Goal: Information Seeking & Learning: Learn about a topic

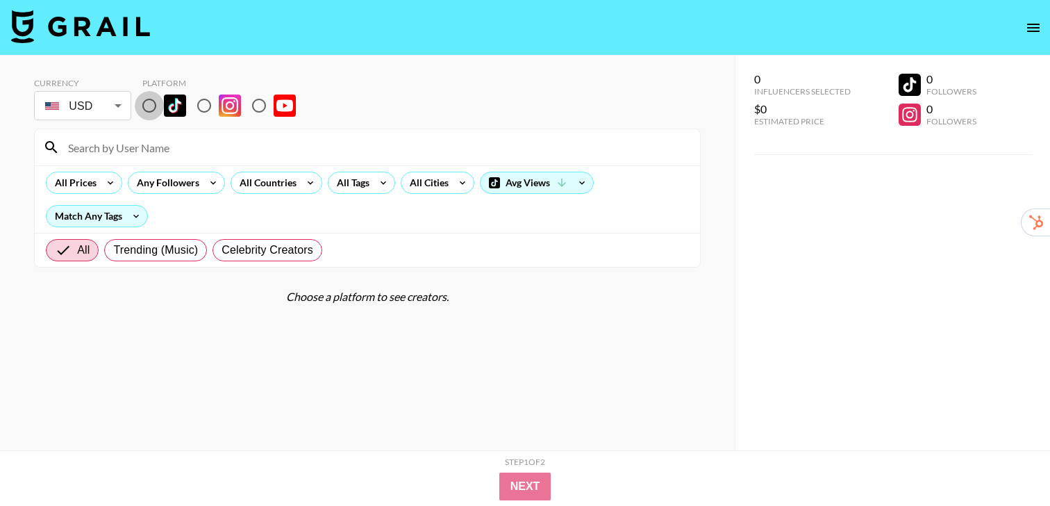
click at [145, 105] on input "radio" at bounding box center [149, 105] width 29 height 29
radio input "true"
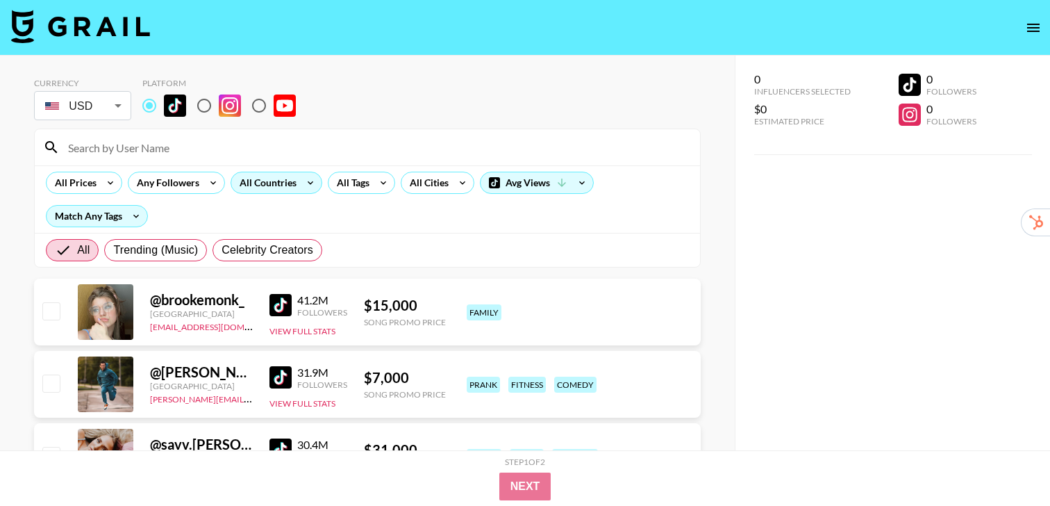
click at [297, 190] on div "All Countries" at bounding box center [277, 183] width 92 height 22
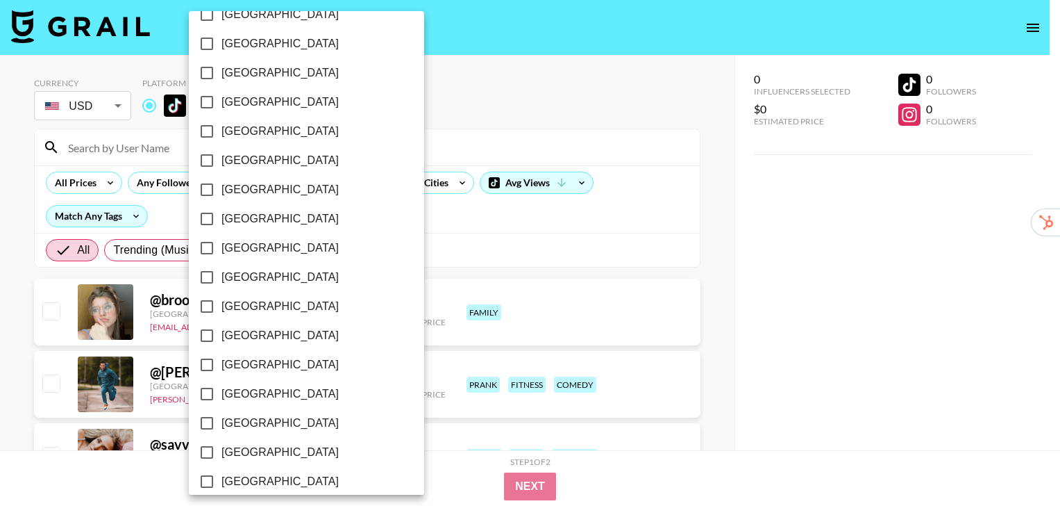
scroll to position [1114, 0]
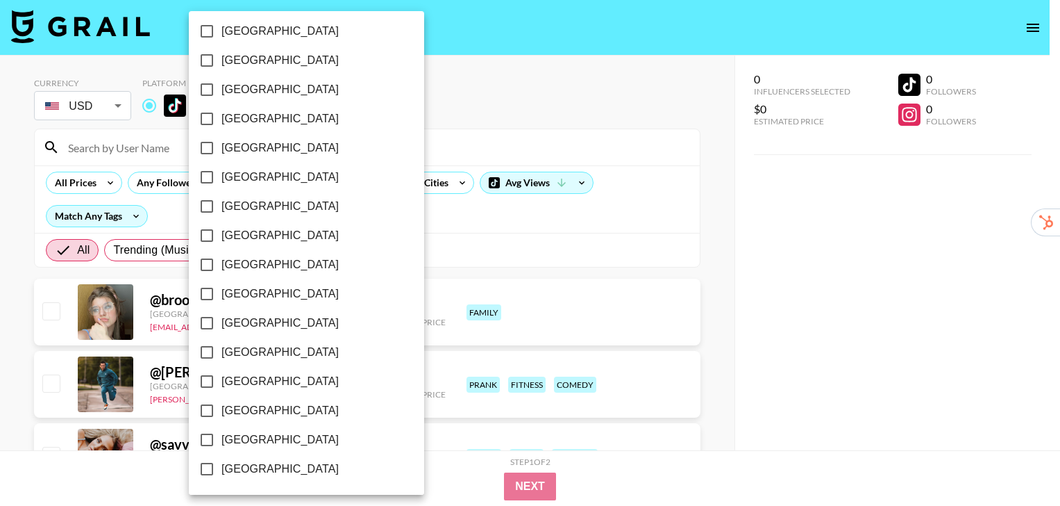
click at [273, 413] on span "[GEOGRAPHIC_DATA]" at bounding box center [280, 410] width 117 height 17
click at [222, 413] on input "[GEOGRAPHIC_DATA]" at bounding box center [206, 410] width 29 height 29
checkbox input "true"
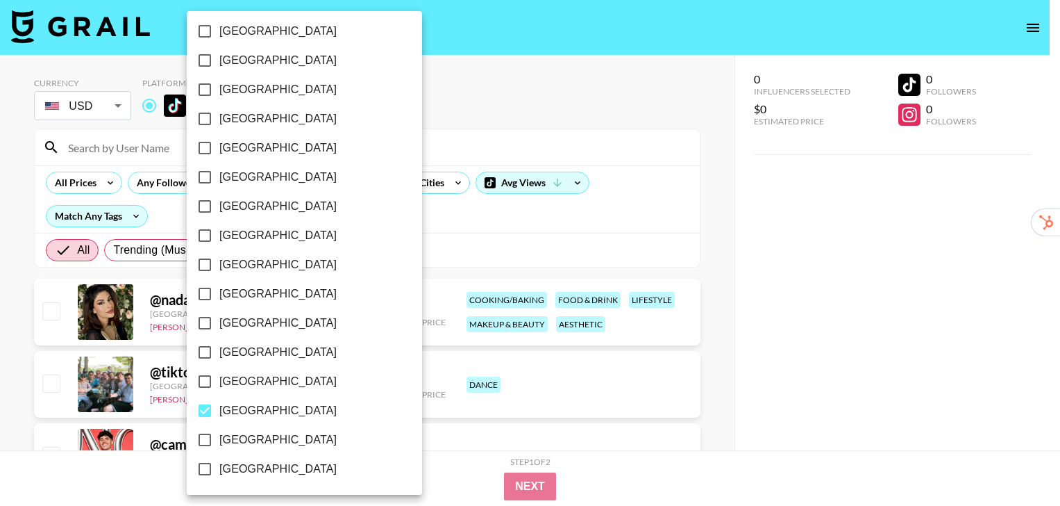
click at [557, 241] on div at bounding box center [530, 253] width 1060 height 506
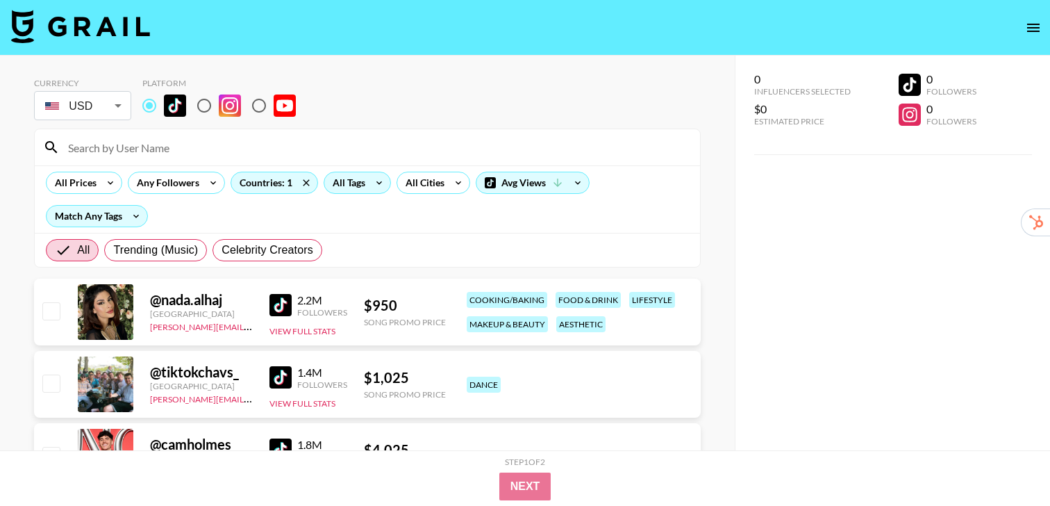
click at [360, 185] on div "All Tags" at bounding box center [346, 182] width 44 height 21
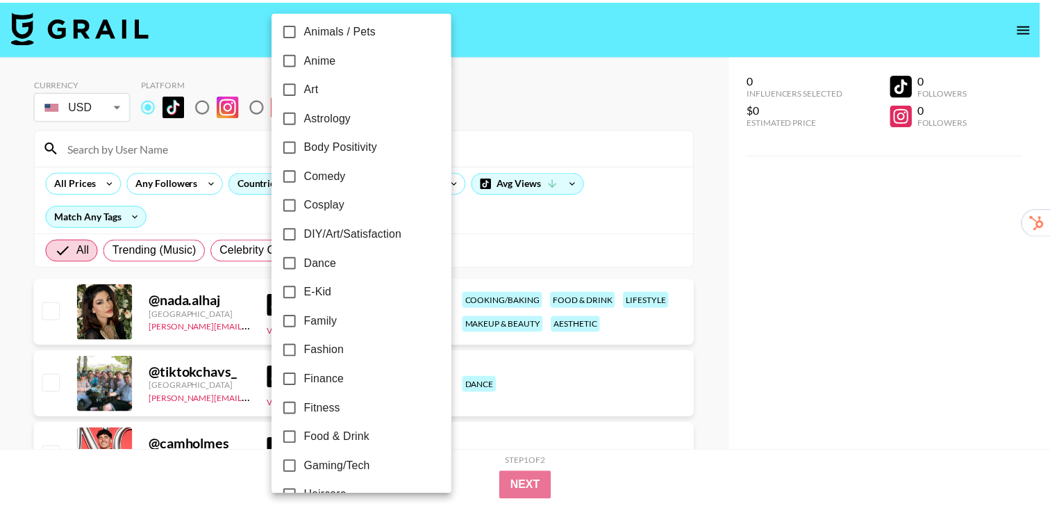
scroll to position [158, 0]
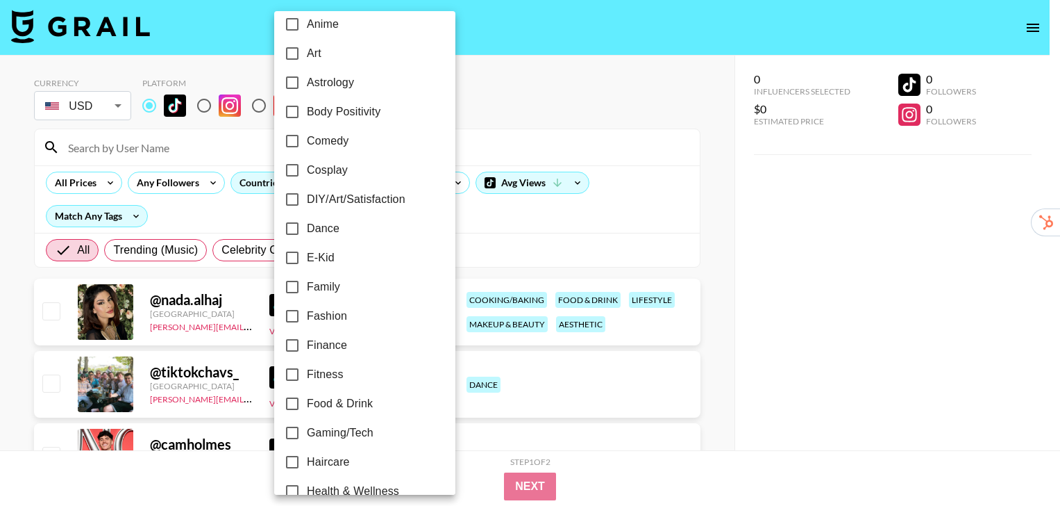
click at [349, 373] on label "Fitness" at bounding box center [356, 374] width 156 height 29
click at [307, 373] on input "Fitness" at bounding box center [292, 374] width 29 height 29
checkbox input "true"
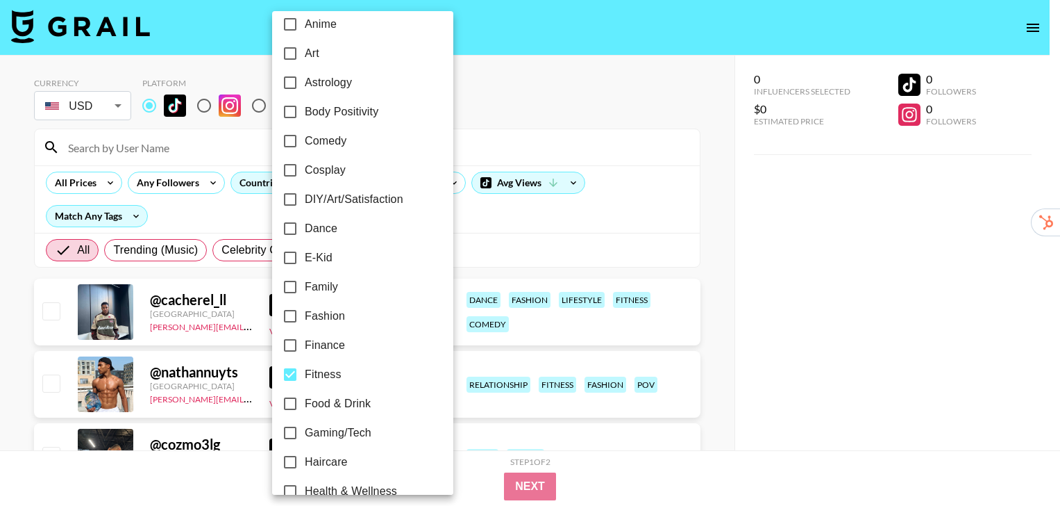
click at [702, 231] on div at bounding box center [530, 253] width 1060 height 506
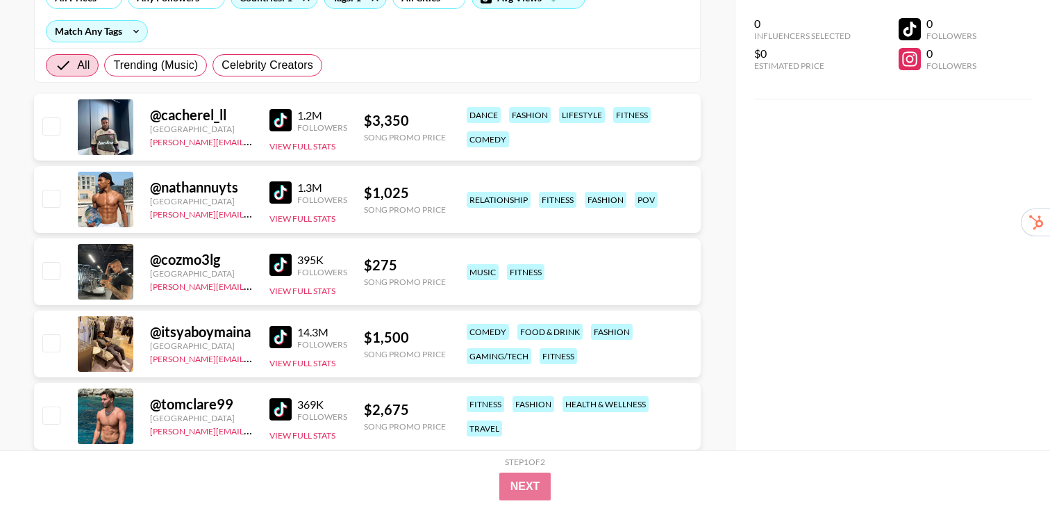
scroll to position [184, 0]
click at [274, 190] on img at bounding box center [280, 193] width 22 height 22
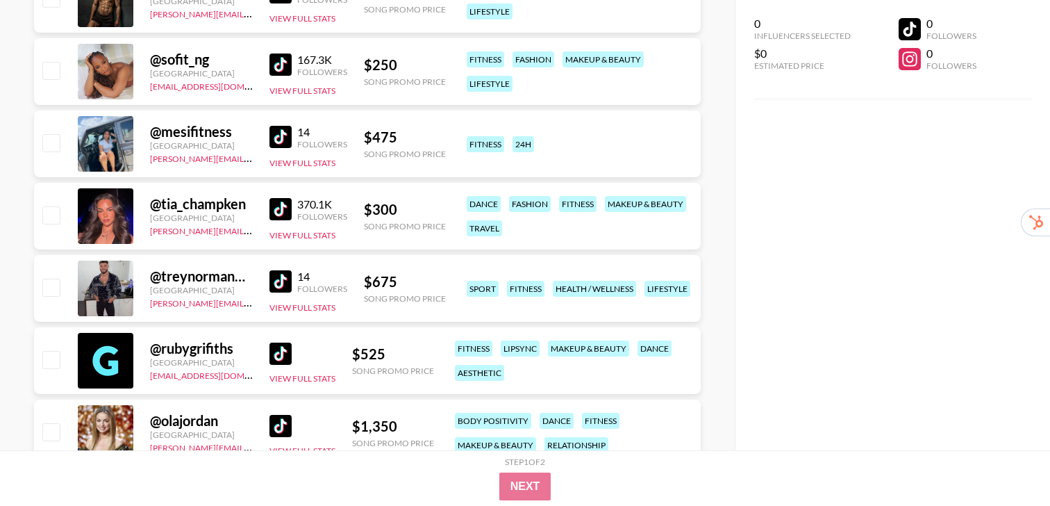
scroll to position [6520, 0]
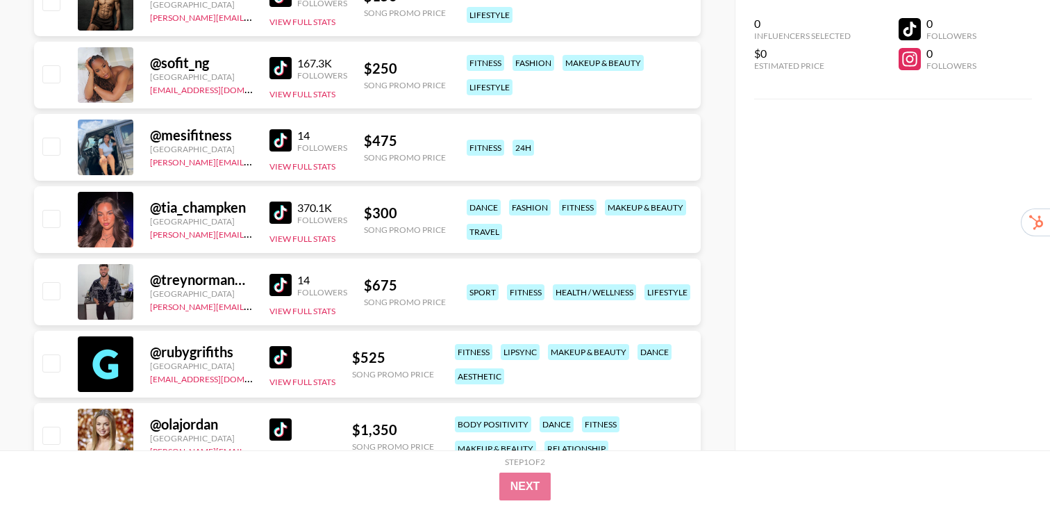
click at [277, 211] on img at bounding box center [280, 212] width 22 height 22
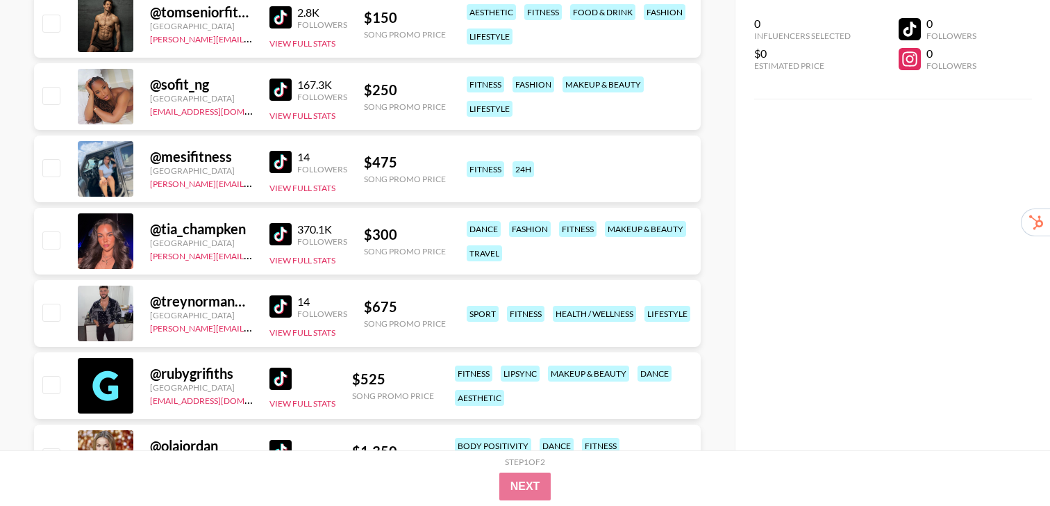
scroll to position [6498, 0]
click at [281, 157] on img at bounding box center [280, 162] width 22 height 22
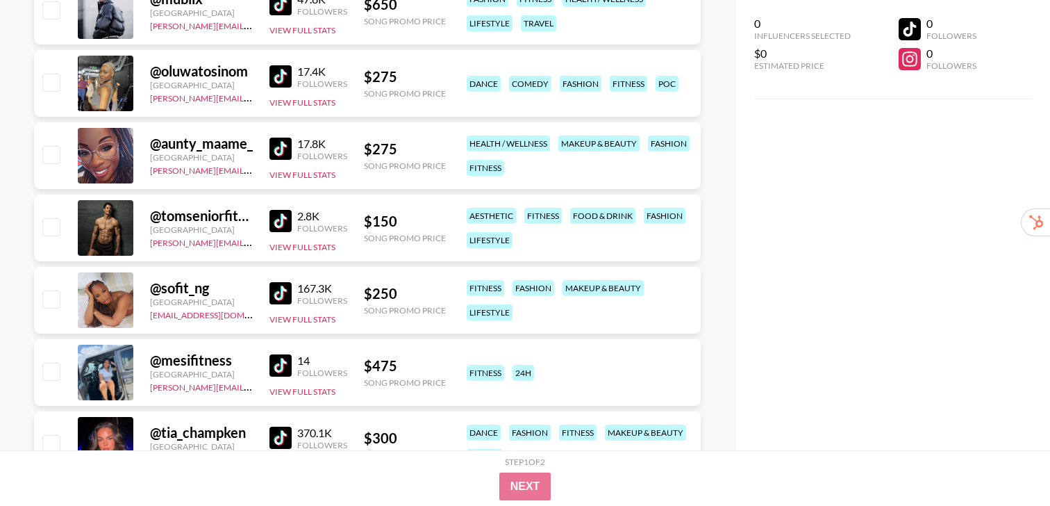
scroll to position [6292, 0]
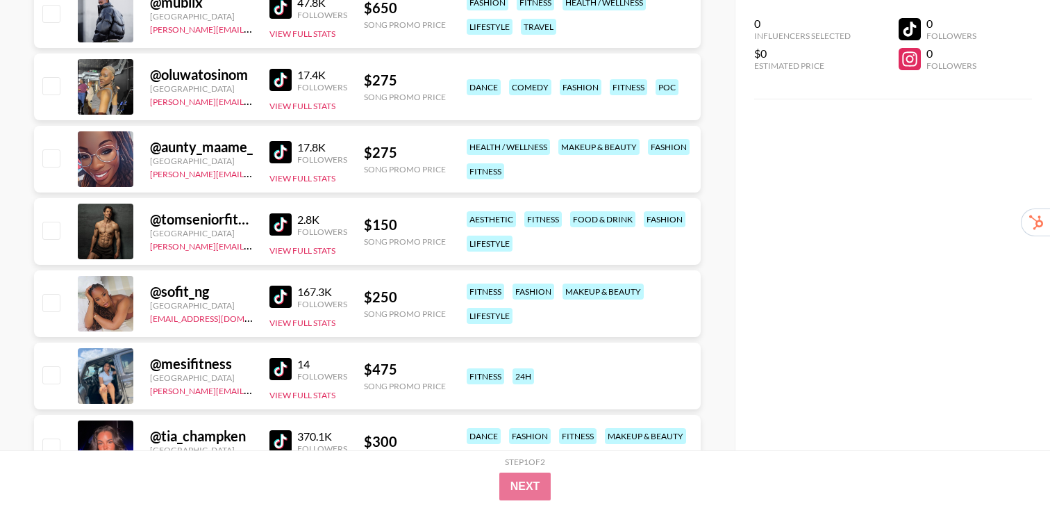
click at [278, 156] on img at bounding box center [280, 152] width 22 height 22
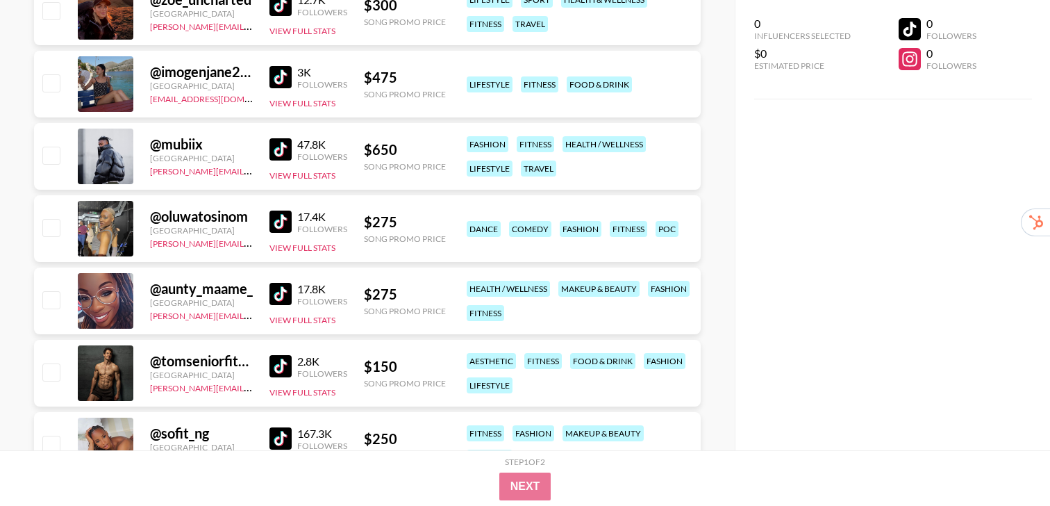
scroll to position [6140, 0]
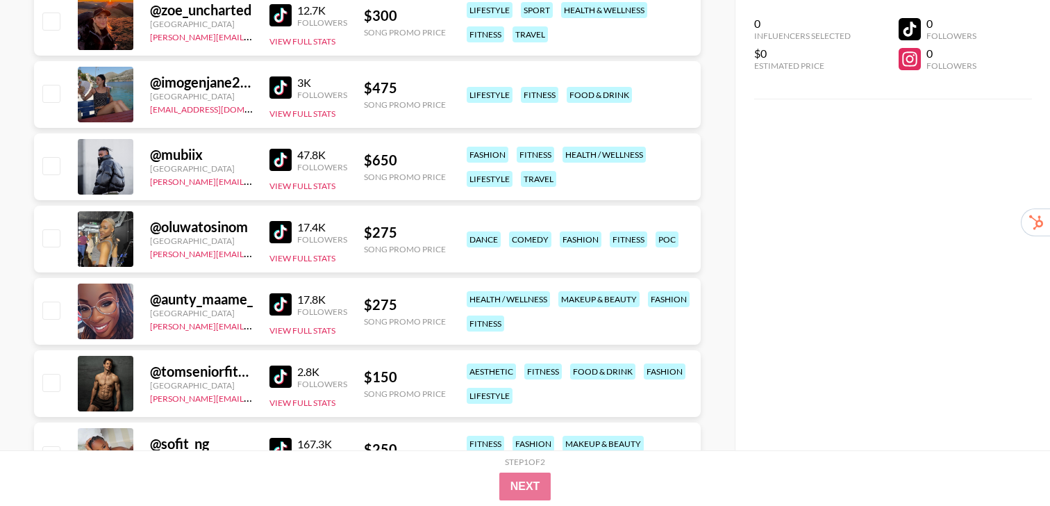
click at [273, 94] on img at bounding box center [280, 87] width 22 height 22
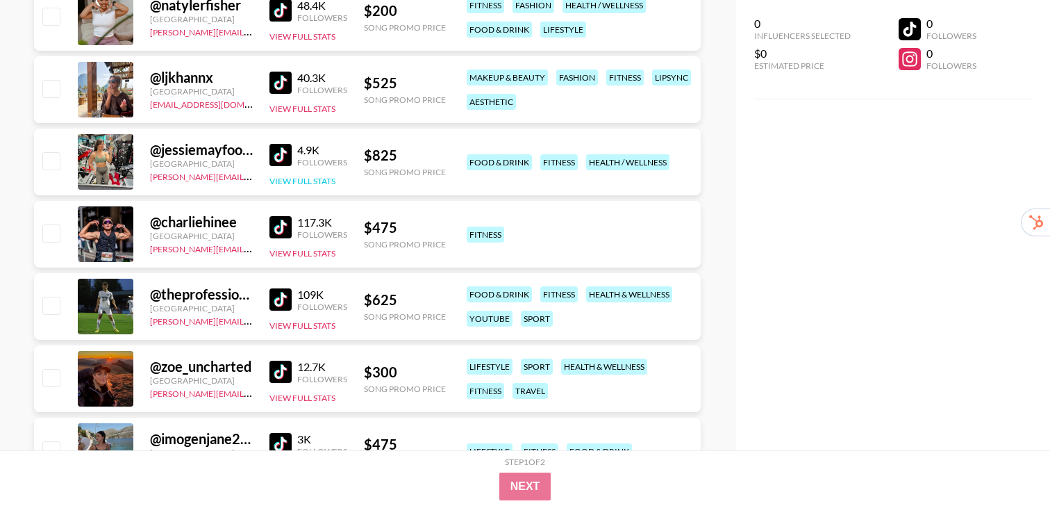
scroll to position [5780, 0]
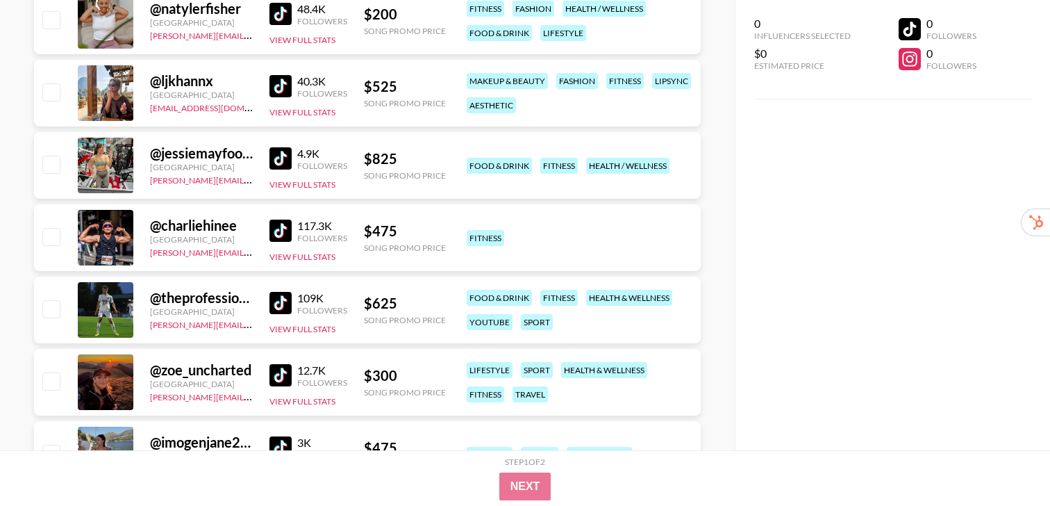
click at [277, 233] on img at bounding box center [280, 230] width 22 height 22
